Goal: Information Seeking & Learning: Learn about a topic

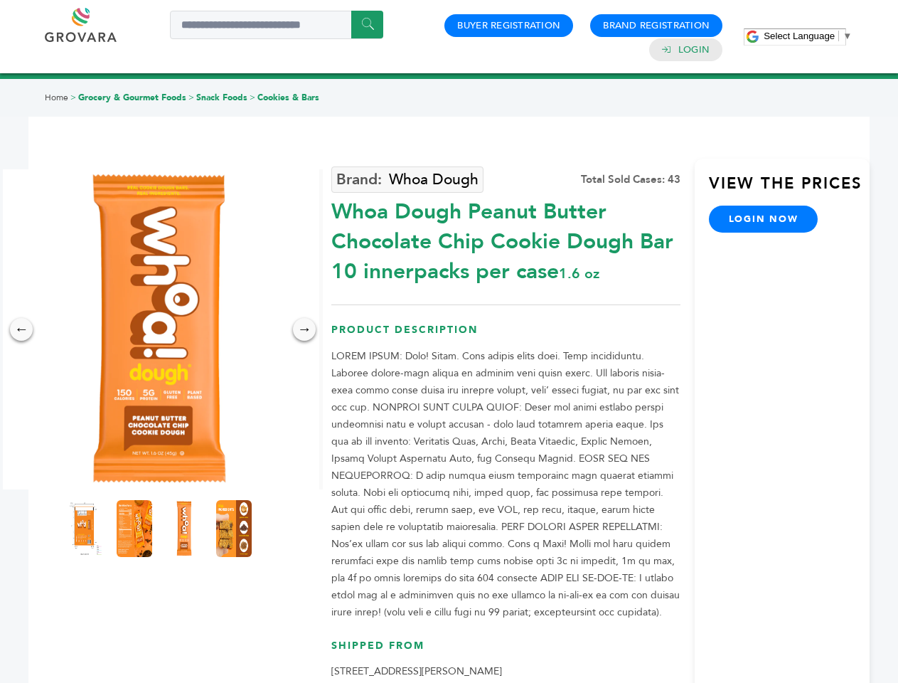
click at [808, 36] on span "Select Language" at bounding box center [799, 36] width 71 height 11
click at [159, 329] on img at bounding box center [159, 329] width 320 height 320
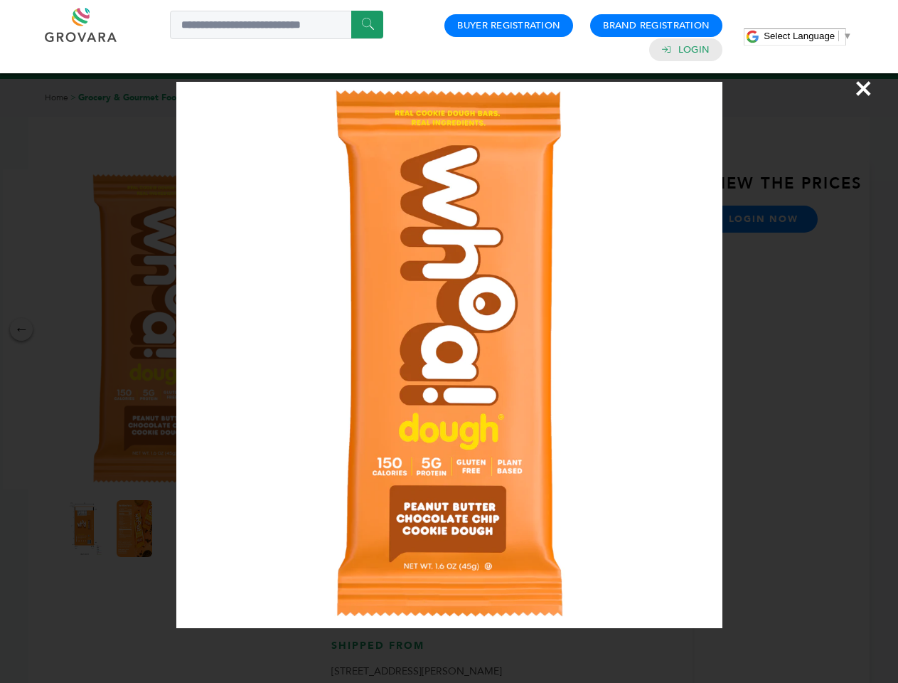
click at [21, 329] on div "×" at bounding box center [449, 341] width 898 height 683
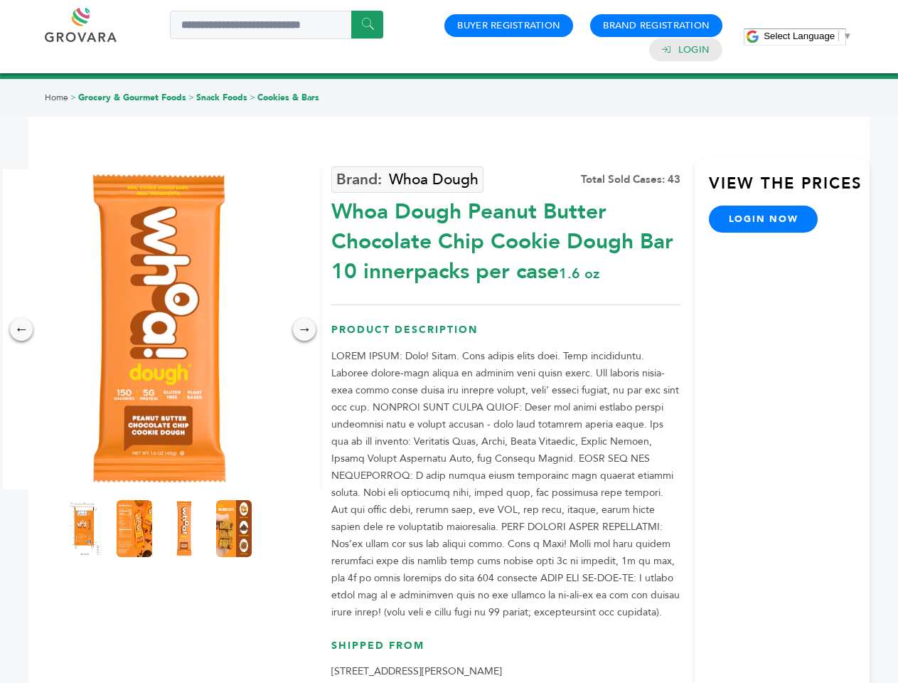
click at [304, 329] on div "→" at bounding box center [304, 329] width 23 height 23
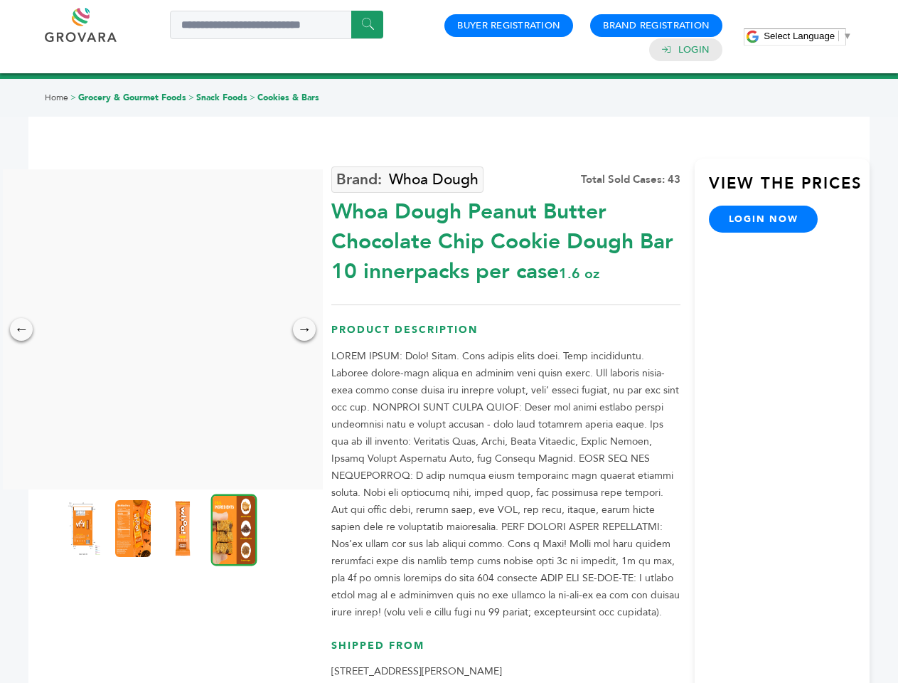
click at [85, 528] on img at bounding box center [83, 528] width 36 height 57
click at [0, 0] on div "×" at bounding box center [0, 0] width 0 height 0
click at [184, 528] on img at bounding box center [183, 528] width 36 height 57
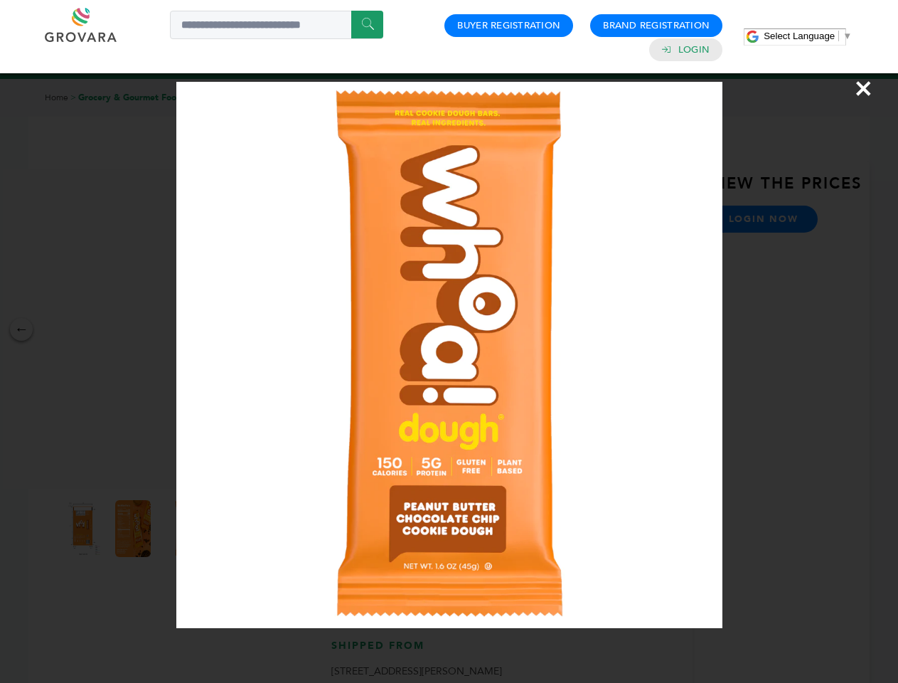
click at [234, 528] on div "×" at bounding box center [449, 341] width 898 height 683
